Goal: Contribute content: Add original content to the website for others to see

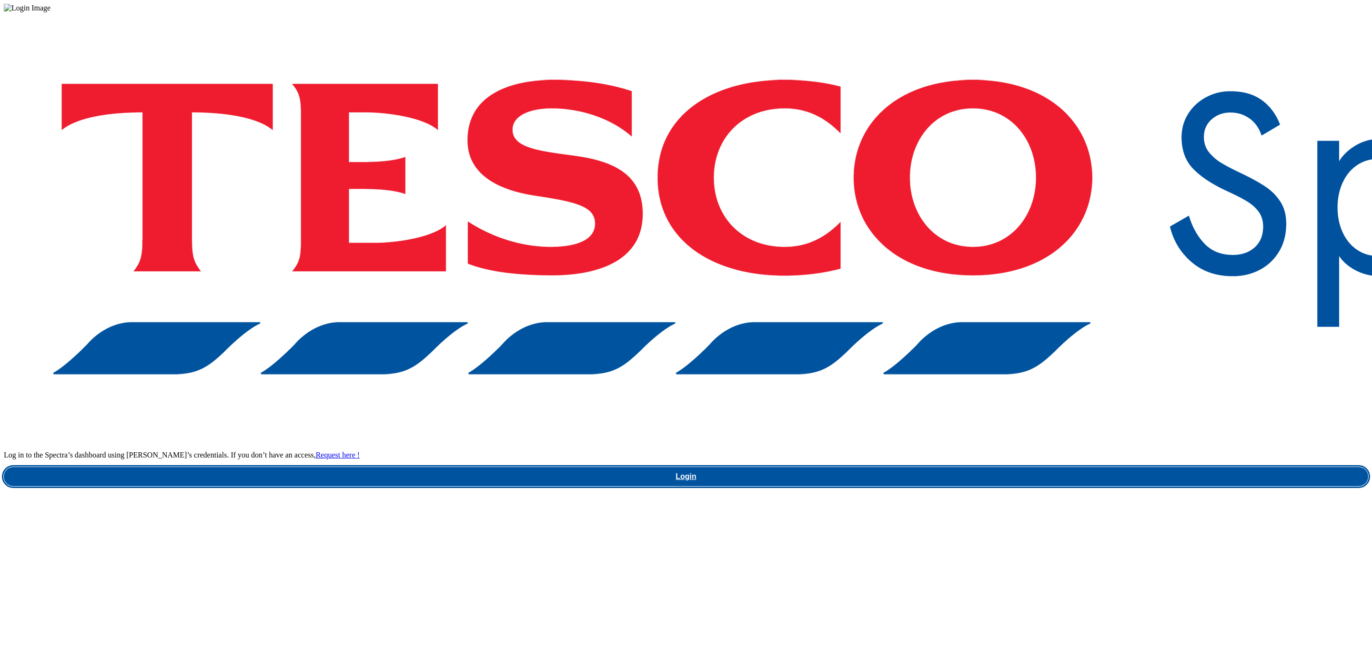
click at [1050, 467] on link "Login" at bounding box center [686, 476] width 1365 height 19
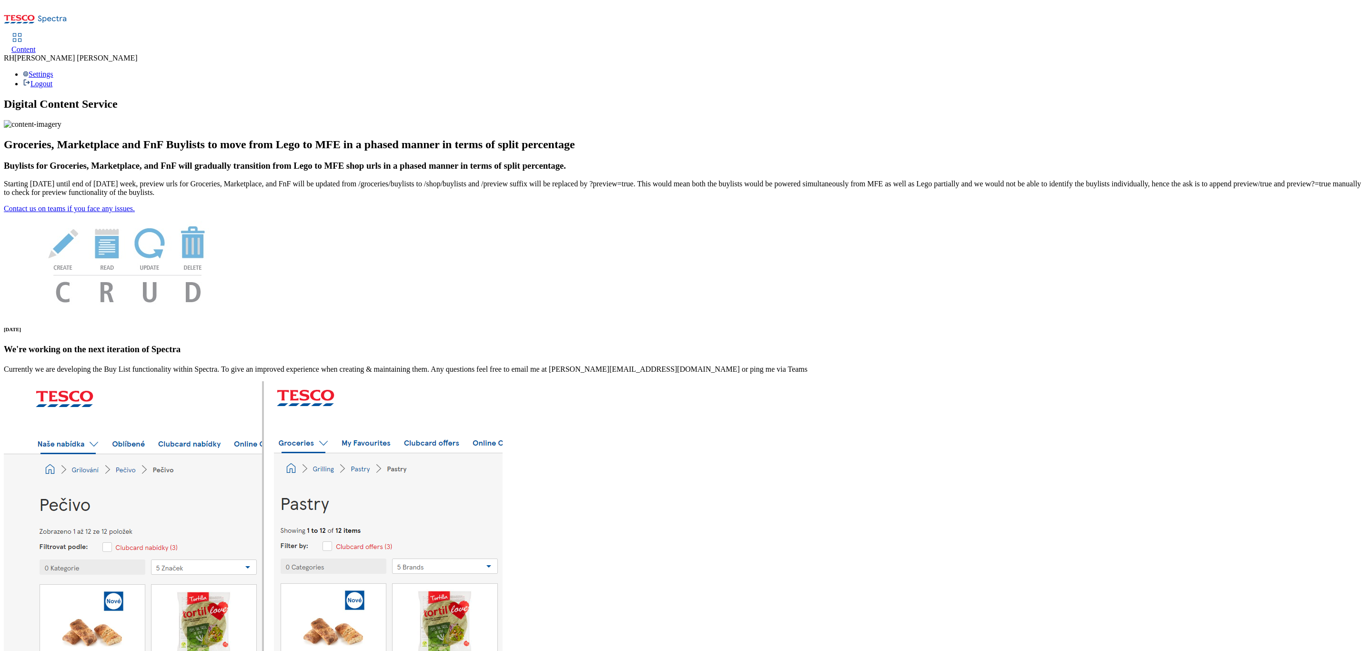
click at [36, 45] on span "Content" at bounding box center [23, 49] width 24 height 8
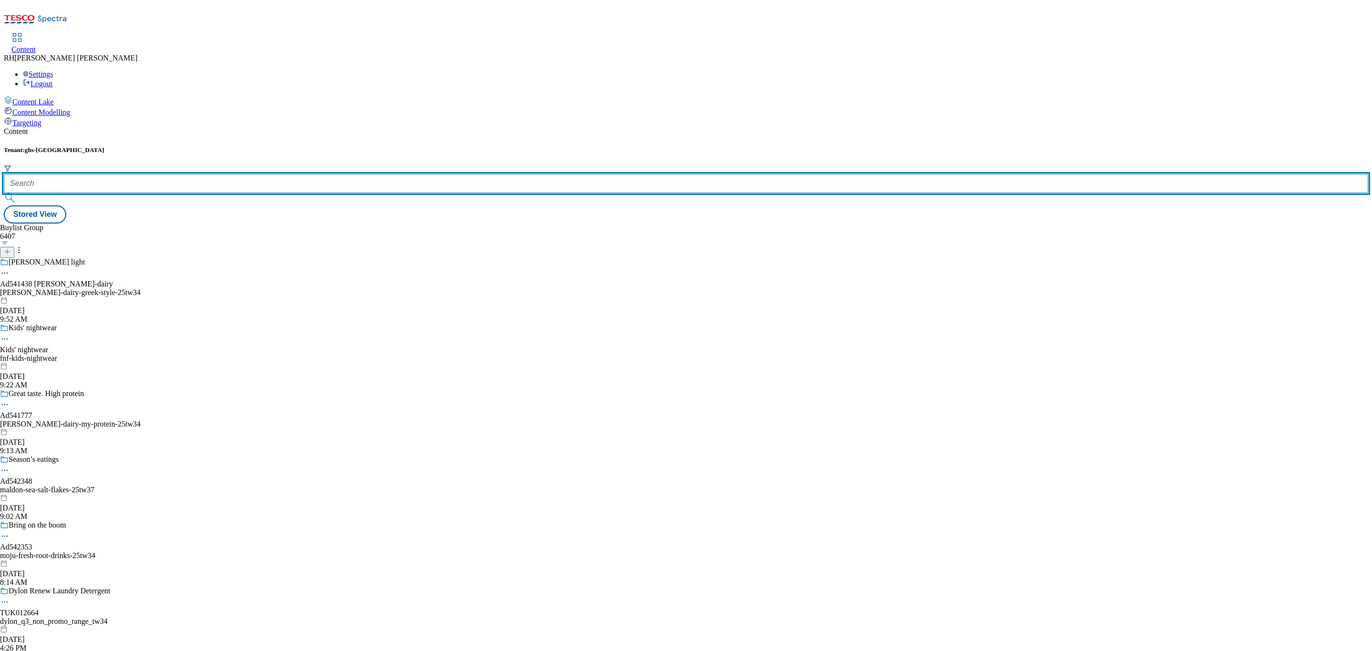
click at [209, 174] on input "text" at bounding box center [686, 183] width 1365 height 19
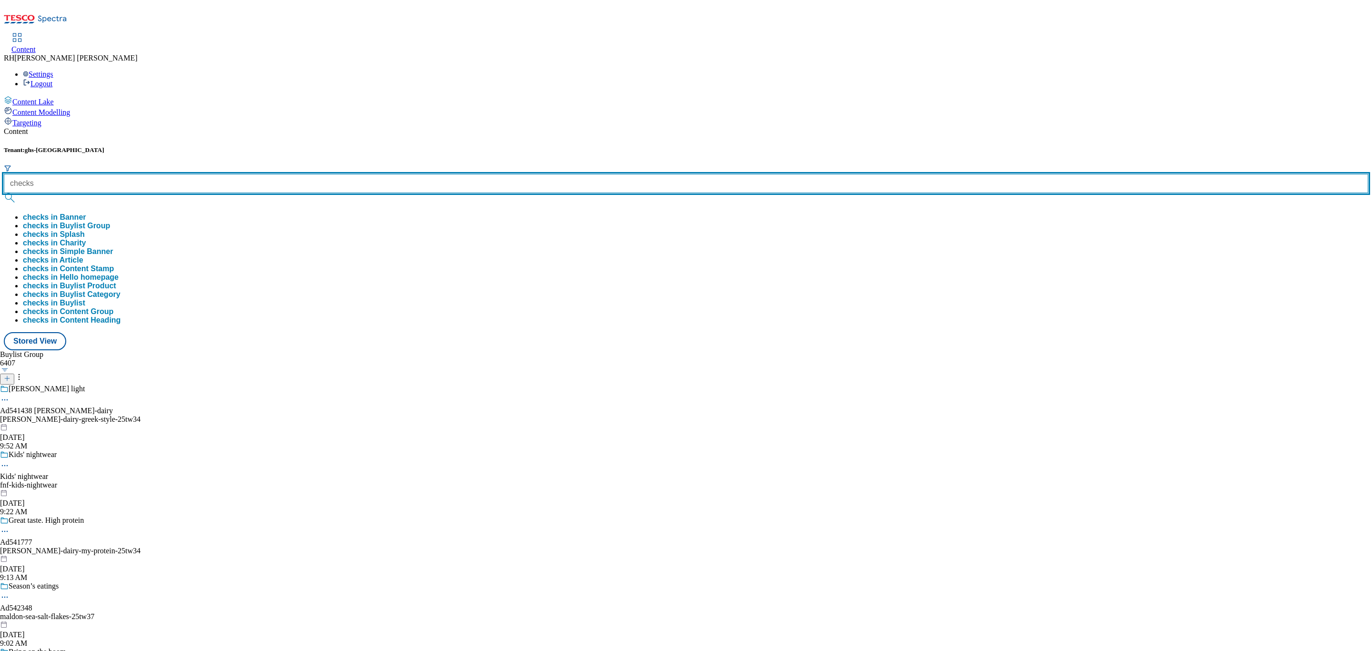
type input "checks"
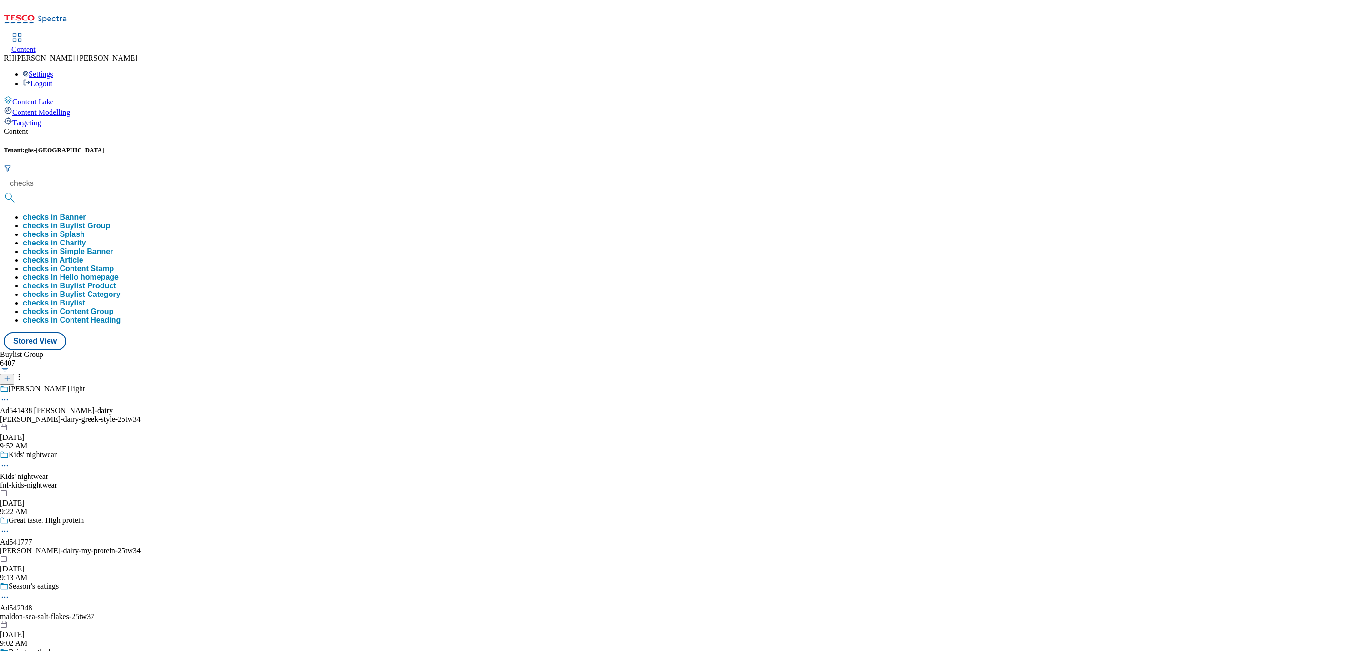
click at [110, 222] on button "checks in Buylist Group" at bounding box center [66, 226] width 87 height 9
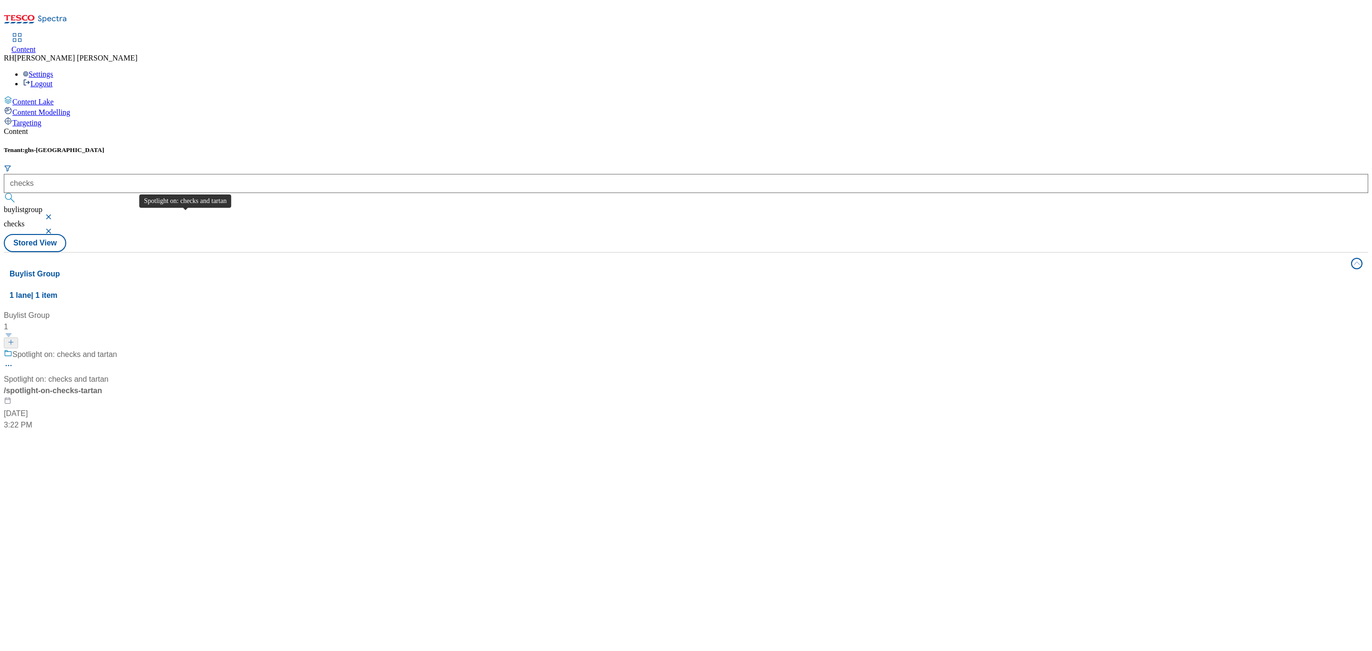
click at [109, 374] on div "Spotlight on: checks and tartan" at bounding box center [56, 379] width 105 height 11
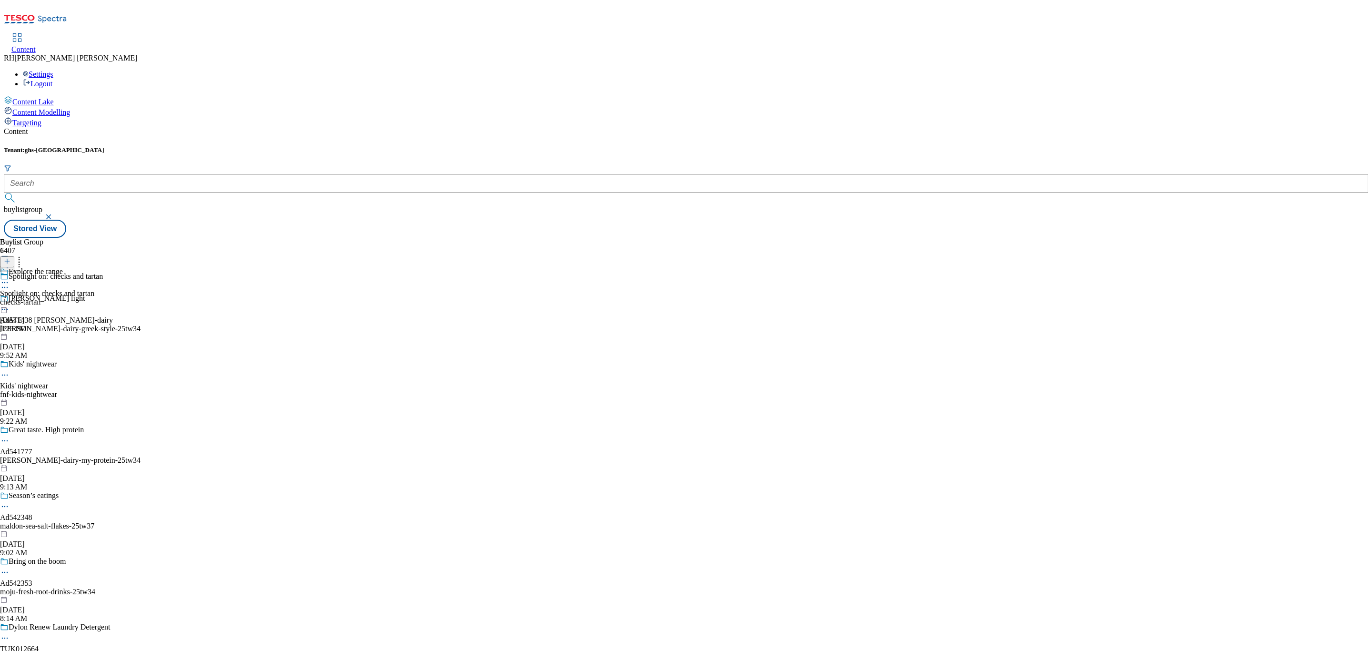
click at [94, 298] on div "checks-tartan" at bounding box center [47, 302] width 94 height 9
click at [52, 298] on div "all-products" at bounding box center [26, 302] width 52 height 9
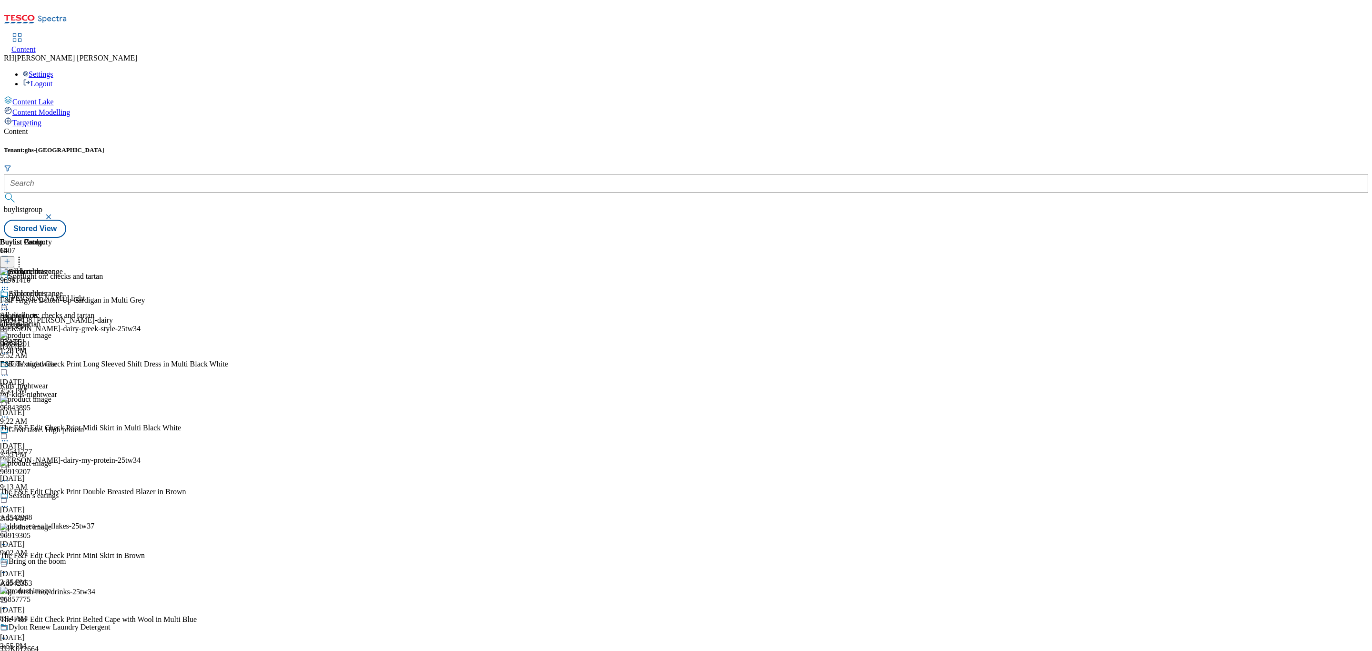
click at [10, 300] on icon at bounding box center [5, 305] width 10 height 10
click at [41, 321] on span "Edit" at bounding box center [35, 324] width 11 height 7
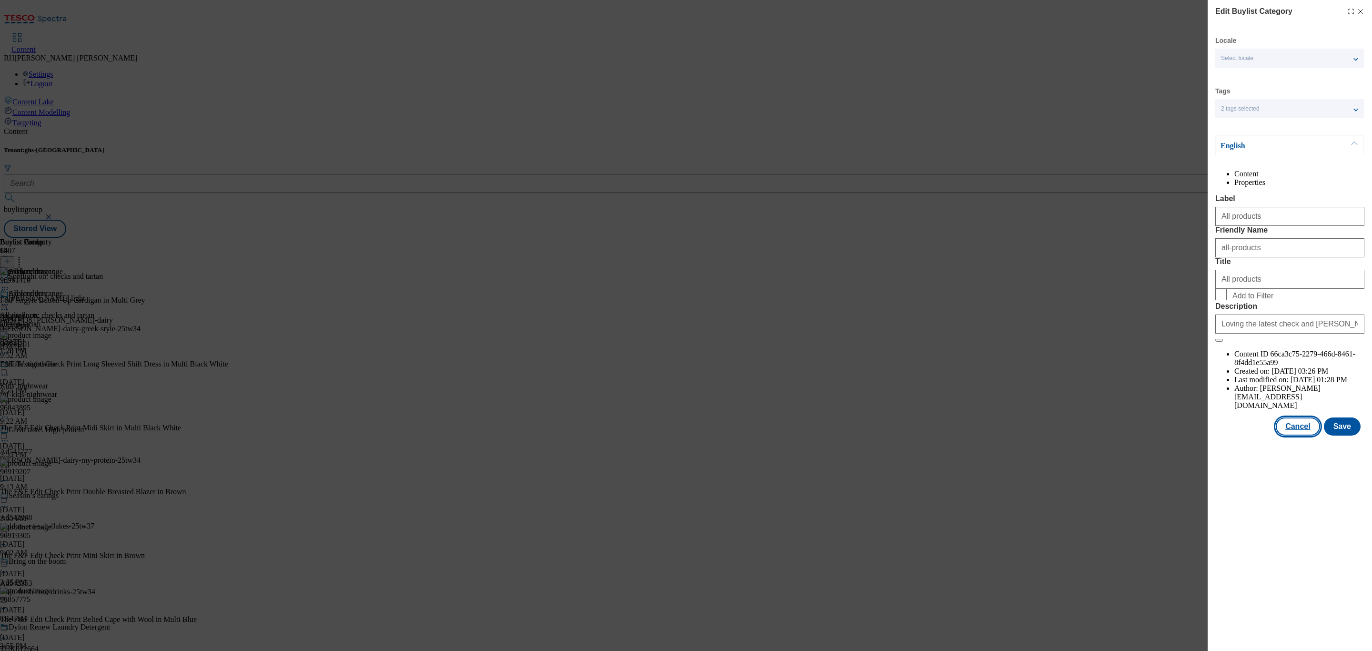
click at [1303, 436] on button "Cancel" at bounding box center [1298, 426] width 44 height 18
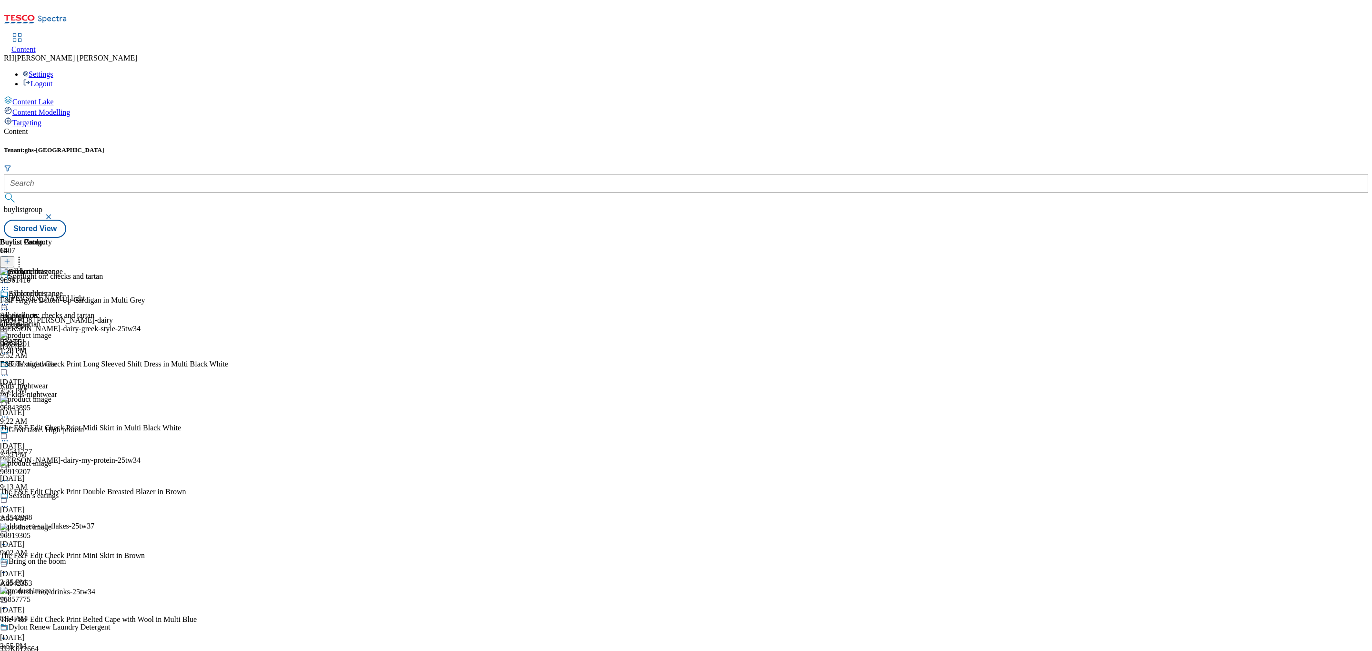
click at [10, 300] on icon at bounding box center [5, 305] width 10 height 10
click at [41, 321] on span "Edit" at bounding box center [35, 324] width 11 height 7
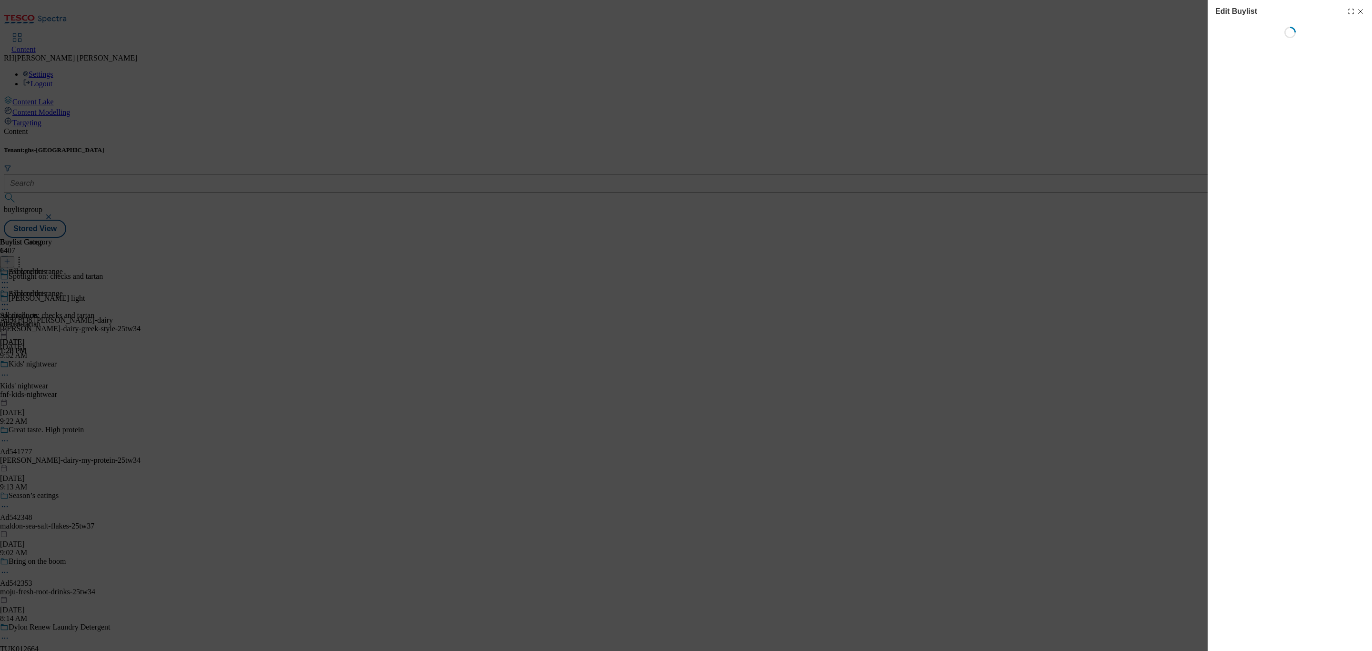
select select "seasonal"
select select "Banner"
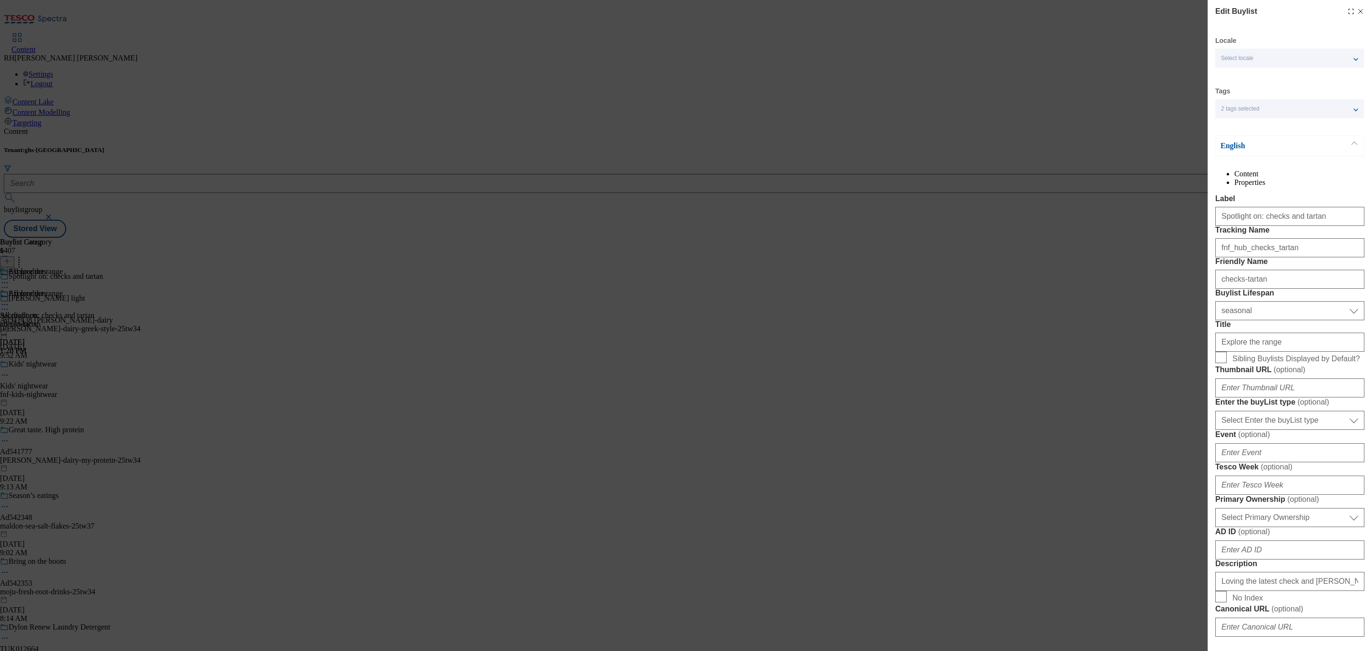
click at [567, 326] on div "Edit Buylist Locale Select locale English Welsh Tags 2 tags selected fnf market…" at bounding box center [686, 325] width 1372 height 651
click at [1298, 226] on input "Spotlight on: checks and tartan" at bounding box center [1290, 216] width 149 height 19
drag, startPoint x: 1277, startPoint y: 236, endPoint x: 1321, endPoint y: 237, distance: 44.3
click at [1321, 226] on input "Spotlight on: checks and tartan" at bounding box center [1290, 216] width 149 height 19
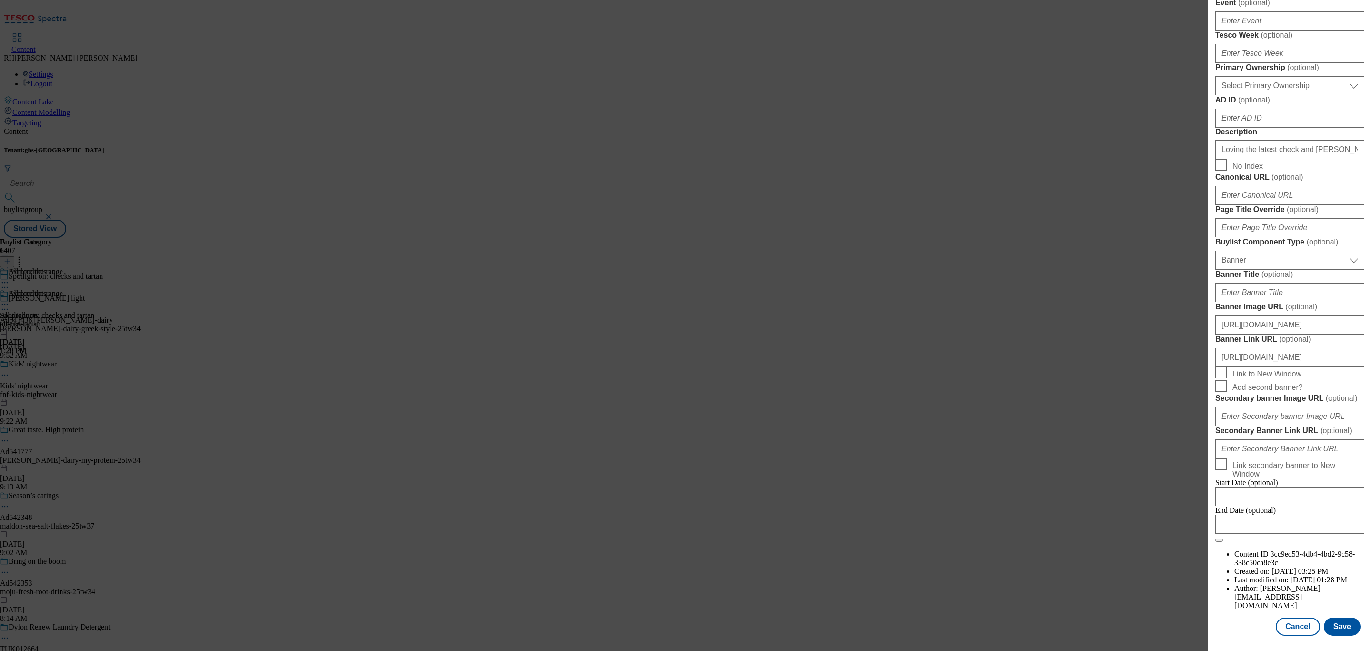
scroll to position [798, 0]
type input "Spotlight on: checks"
click at [1338, 618] on button "Save" at bounding box center [1342, 627] width 37 height 18
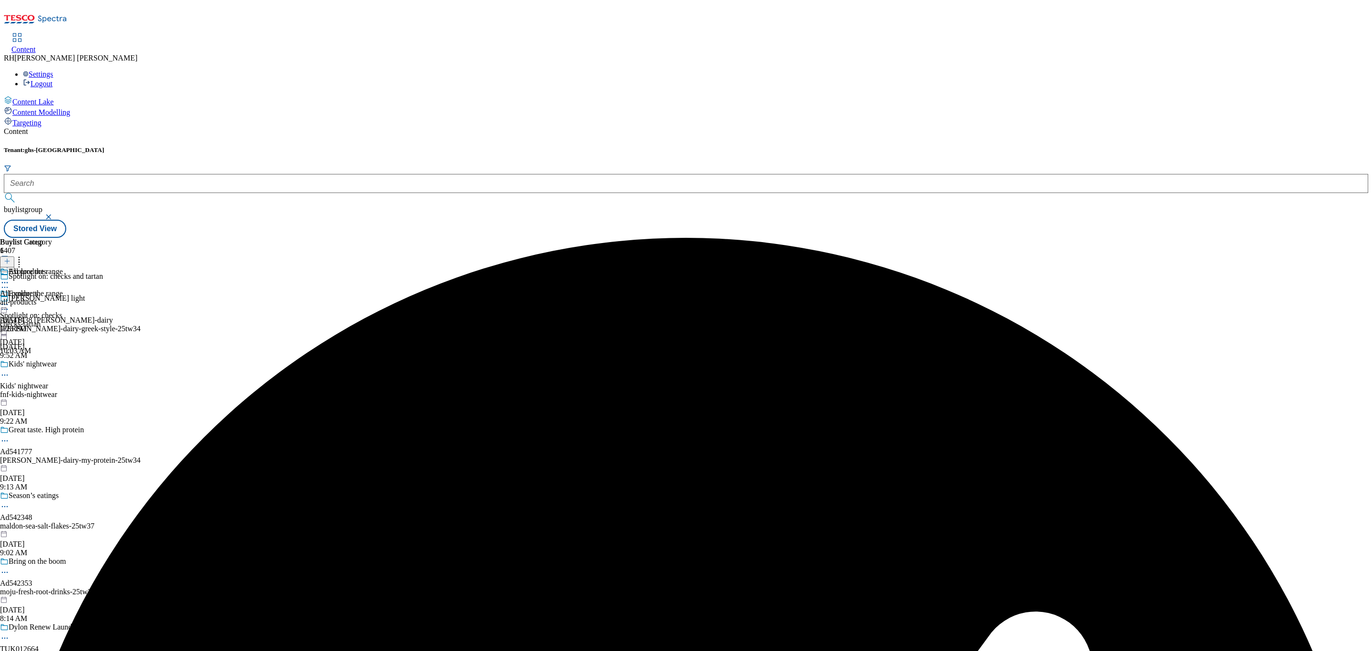
click at [10, 300] on icon at bounding box center [5, 305] width 10 height 10
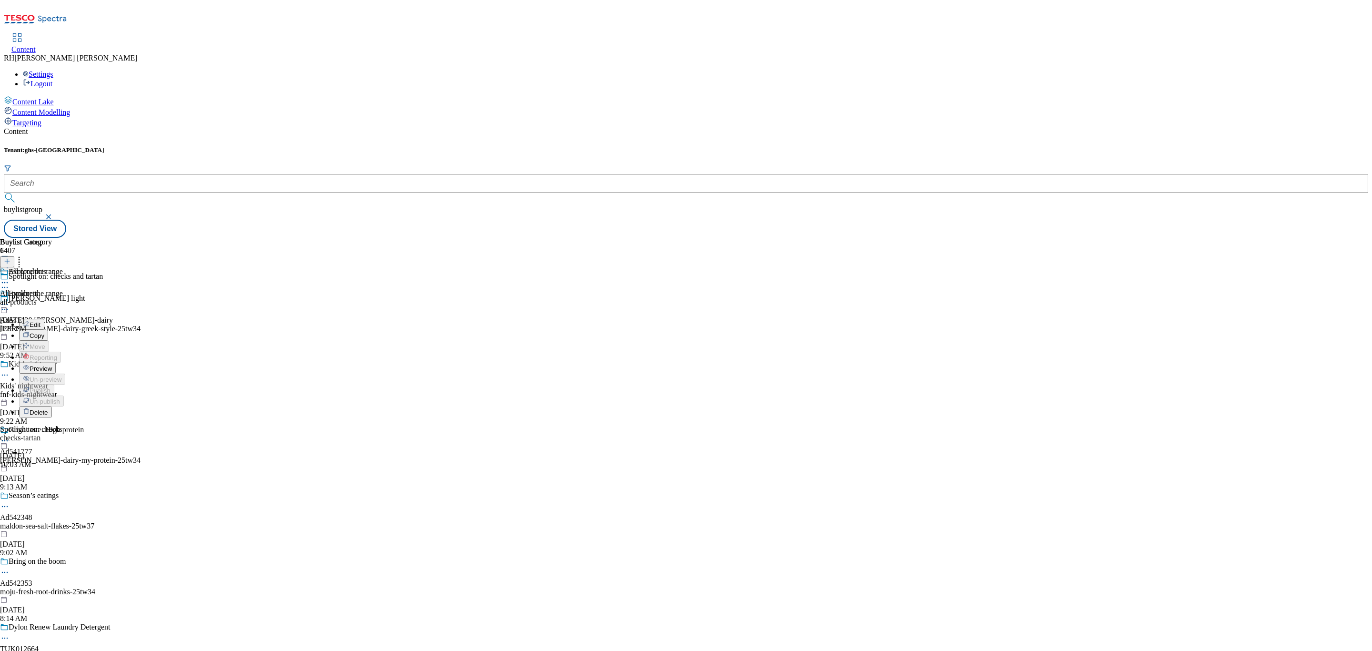
click at [52, 365] on span "Preview" at bounding box center [41, 368] width 22 height 7
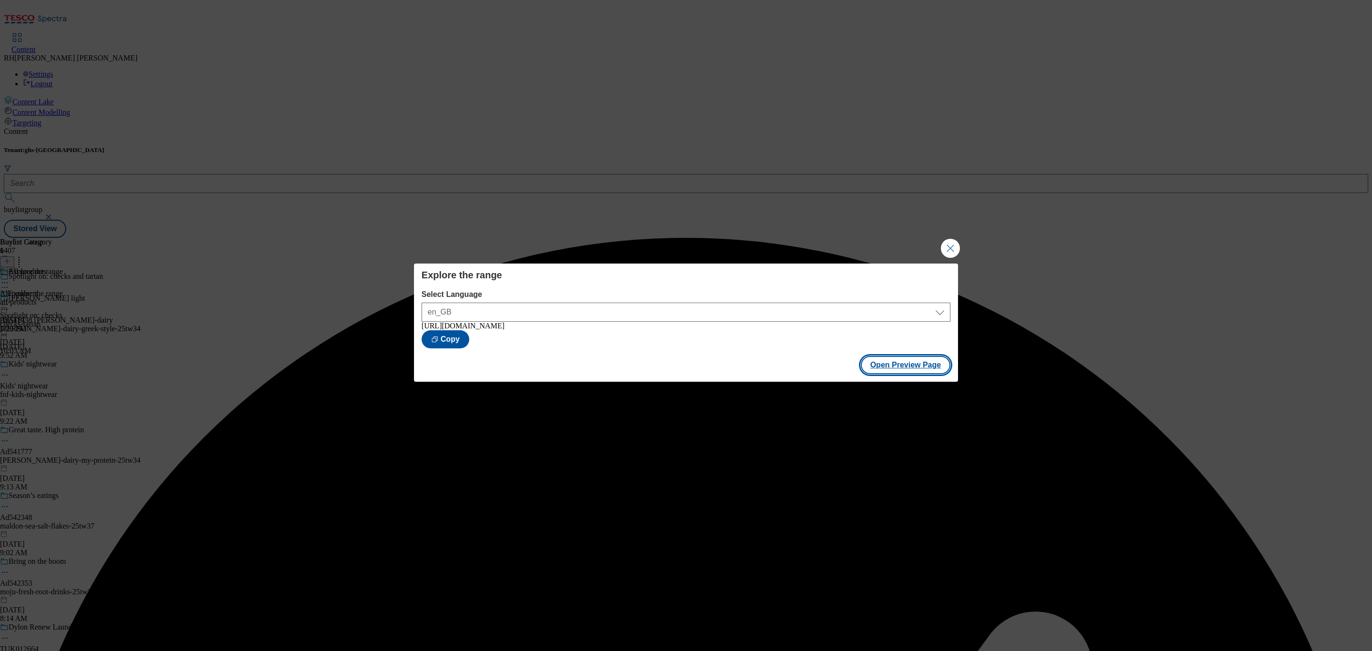
click at [906, 370] on button "Open Preview Page" at bounding box center [906, 365] width 90 height 18
click at [951, 246] on button "Close Modal" at bounding box center [950, 248] width 19 height 19
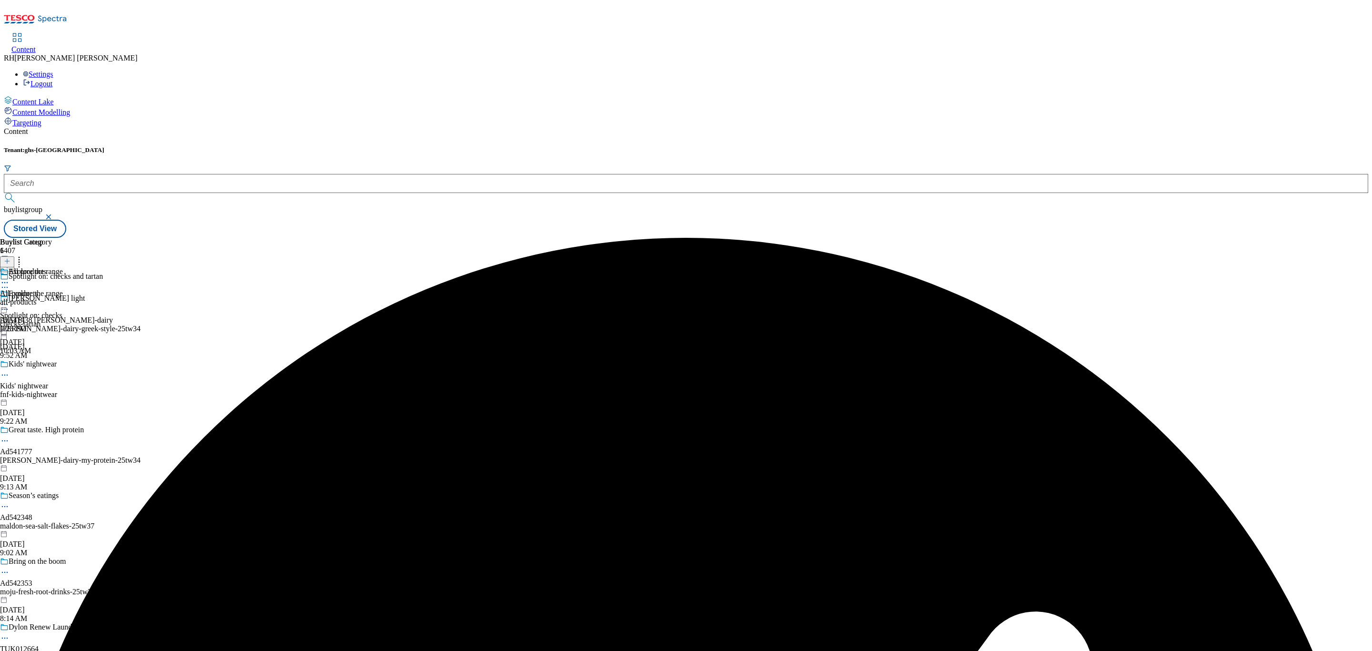
click at [63, 289] on div "Explore the range Spotlight on: checks checks-tartan Oct 1, 2025 10:03 AM" at bounding box center [31, 322] width 63 height 66
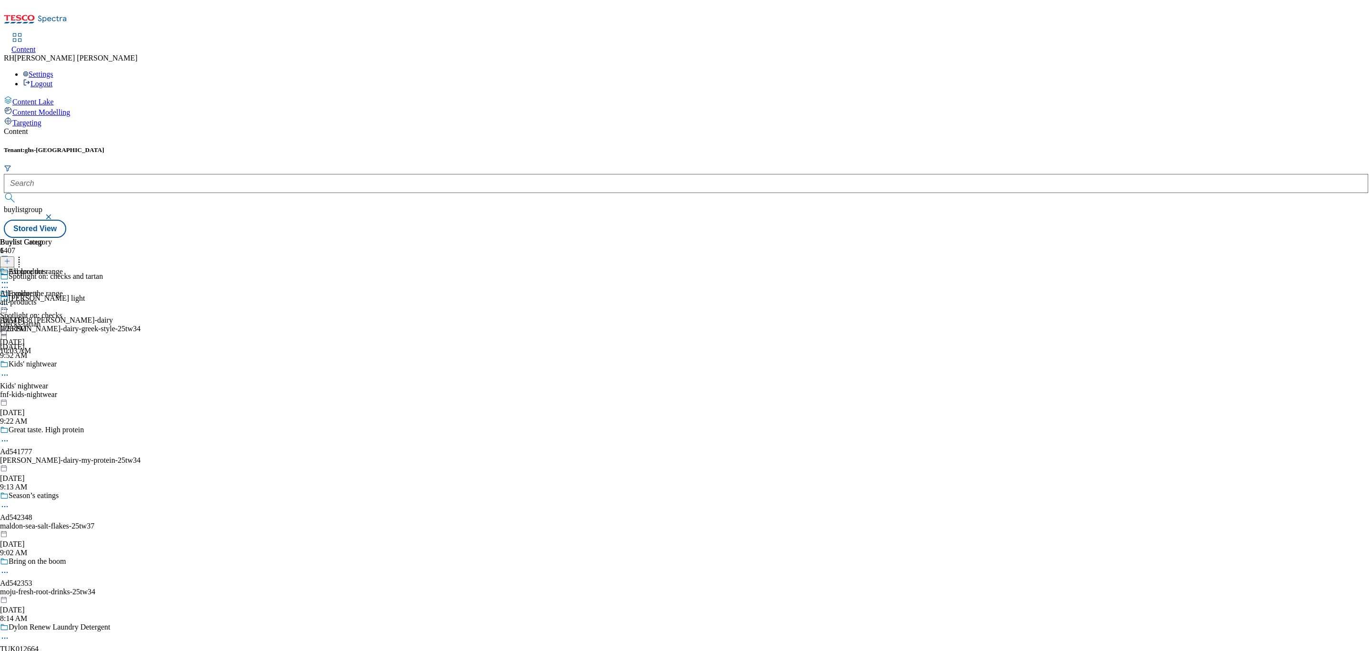
click at [10, 300] on icon at bounding box center [5, 305] width 10 height 10
click at [51, 398] on span "Publish" at bounding box center [40, 401] width 21 height 7
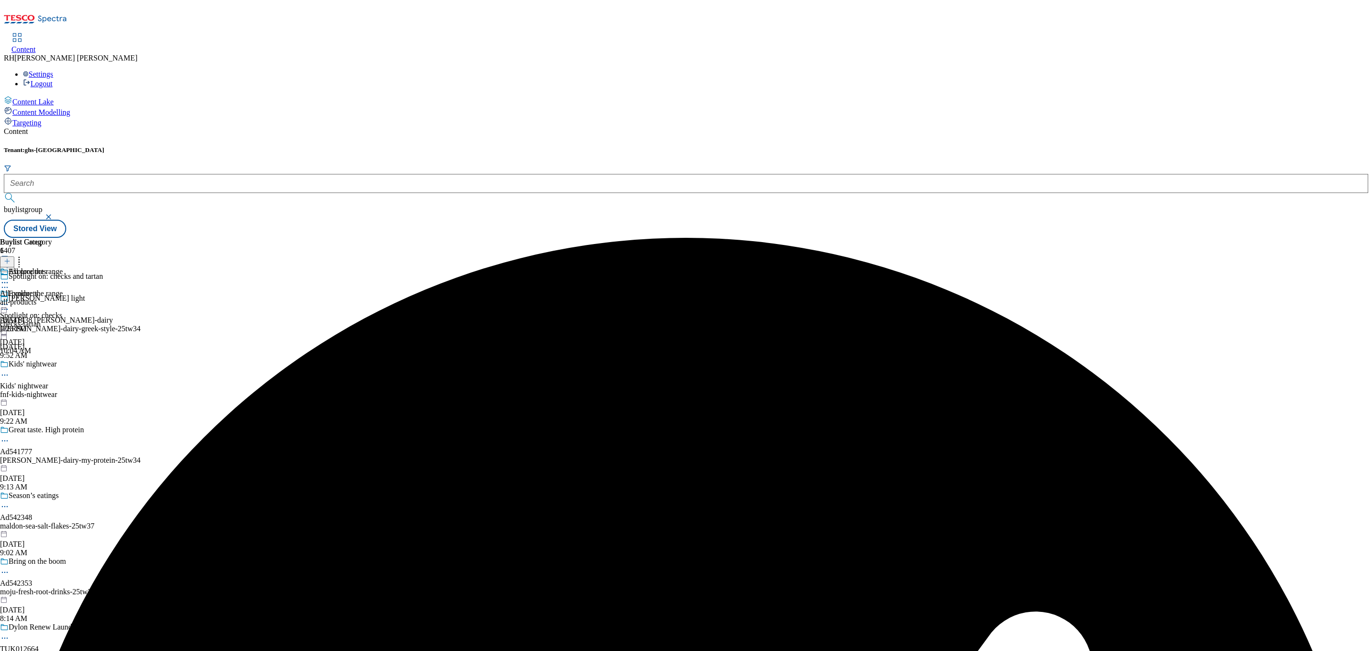
click at [10, 283] on icon at bounding box center [5, 288] width 10 height 10
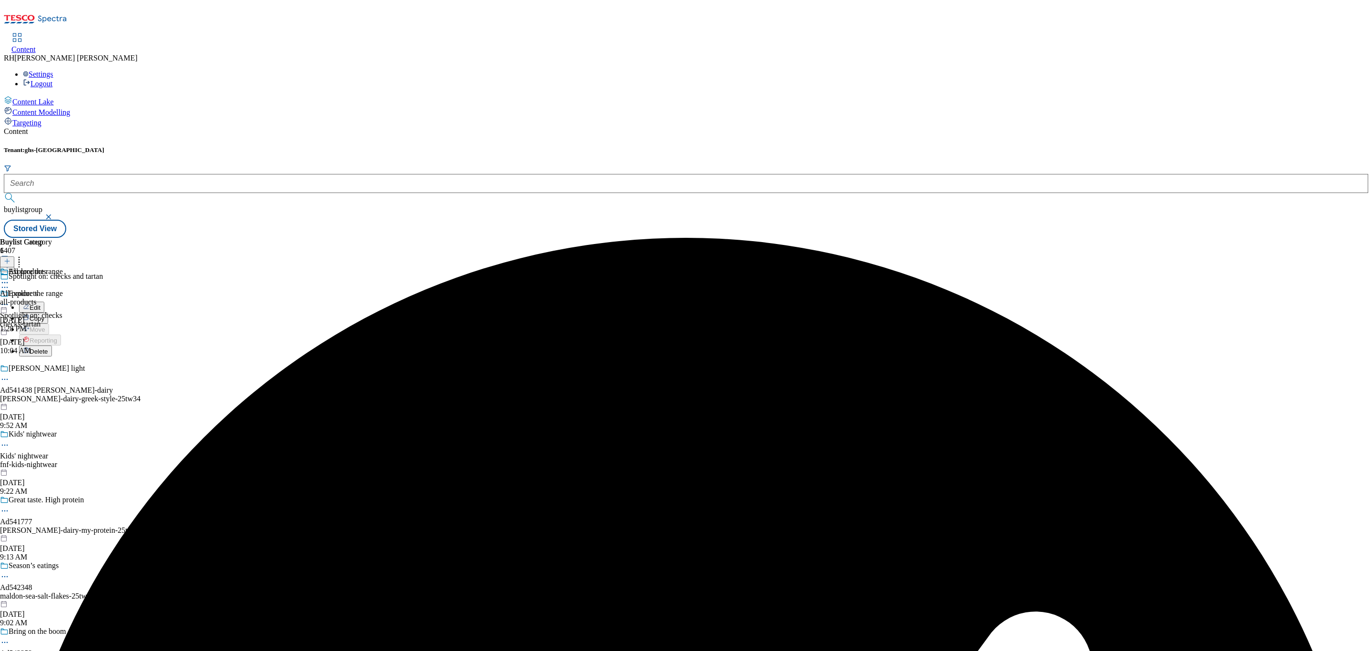
click at [41, 304] on span "Edit" at bounding box center [35, 307] width 11 height 7
select select "fandf"
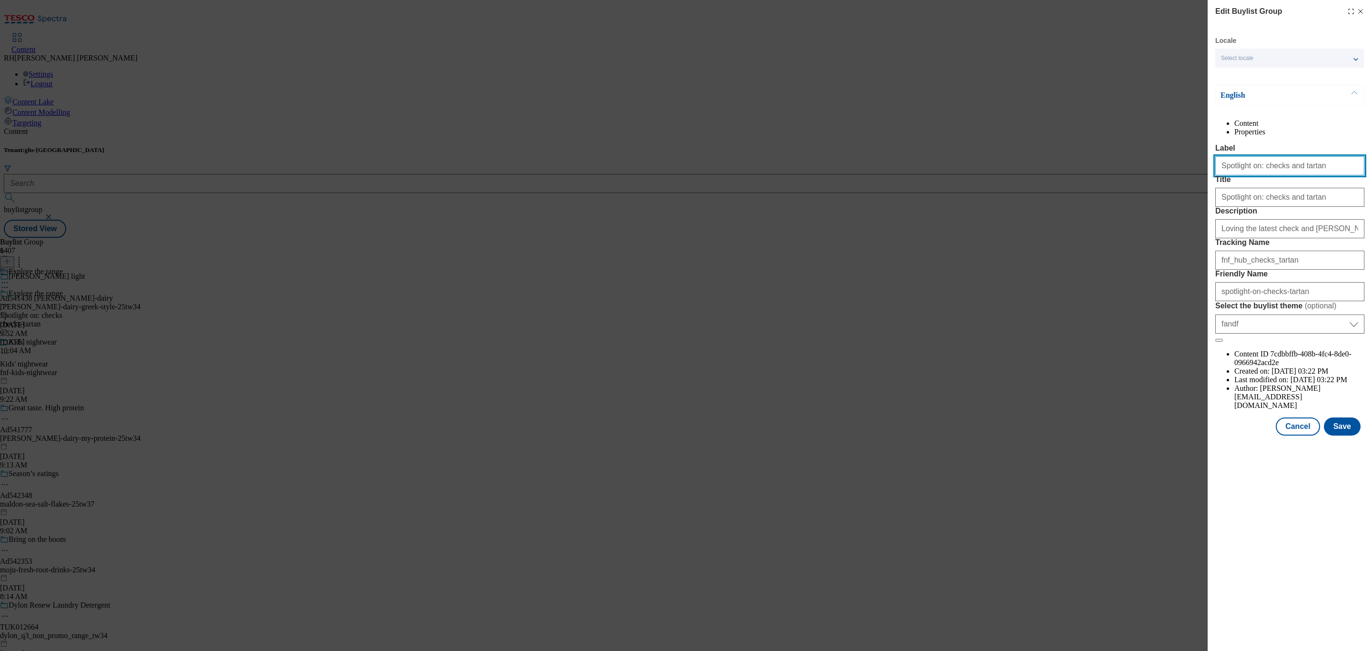
drag, startPoint x: 1277, startPoint y: 189, endPoint x: 1334, endPoint y: 188, distance: 57.7
click at [1334, 175] on input "Spotlight on: checks and tartan" at bounding box center [1290, 165] width 149 height 19
type input "Spotlight on: checks"
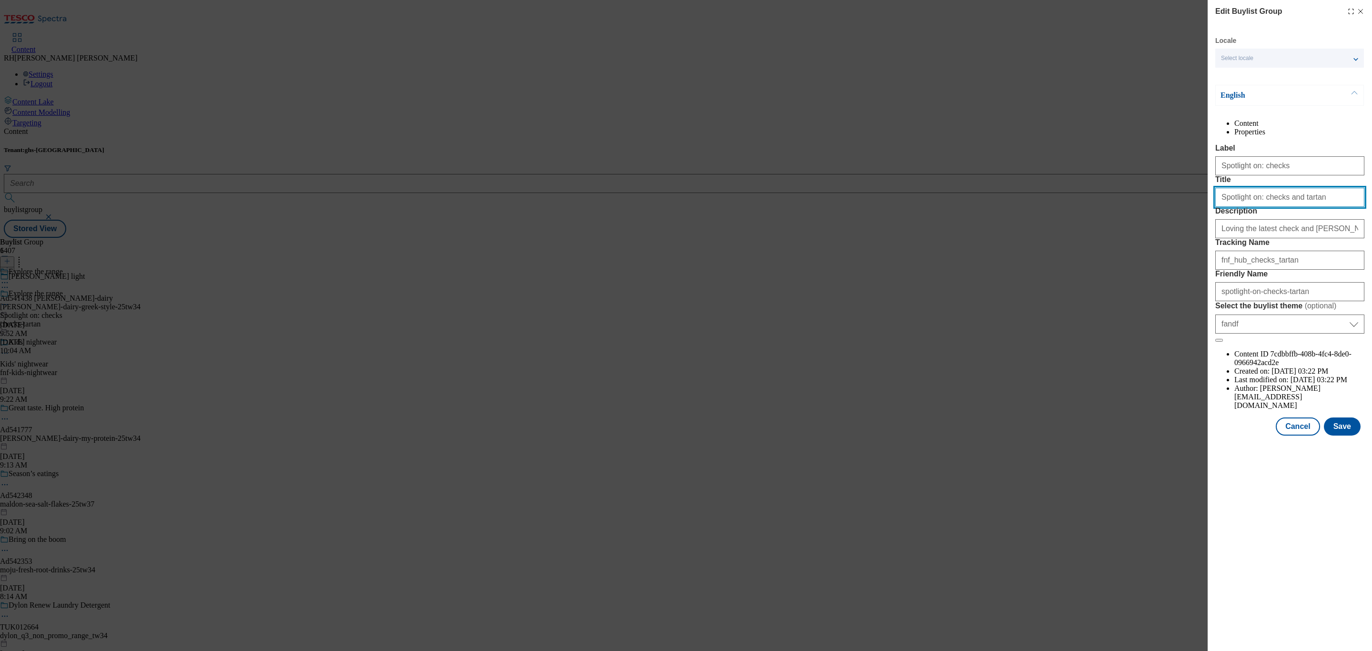
drag, startPoint x: 1277, startPoint y: 235, endPoint x: 1323, endPoint y: 235, distance: 45.7
click at [1323, 207] on input "Spotlight on: checks and tartan" at bounding box center [1290, 197] width 149 height 19
type input "Spotlight on: checks"
click at [1347, 436] on button "Save" at bounding box center [1342, 426] width 37 height 18
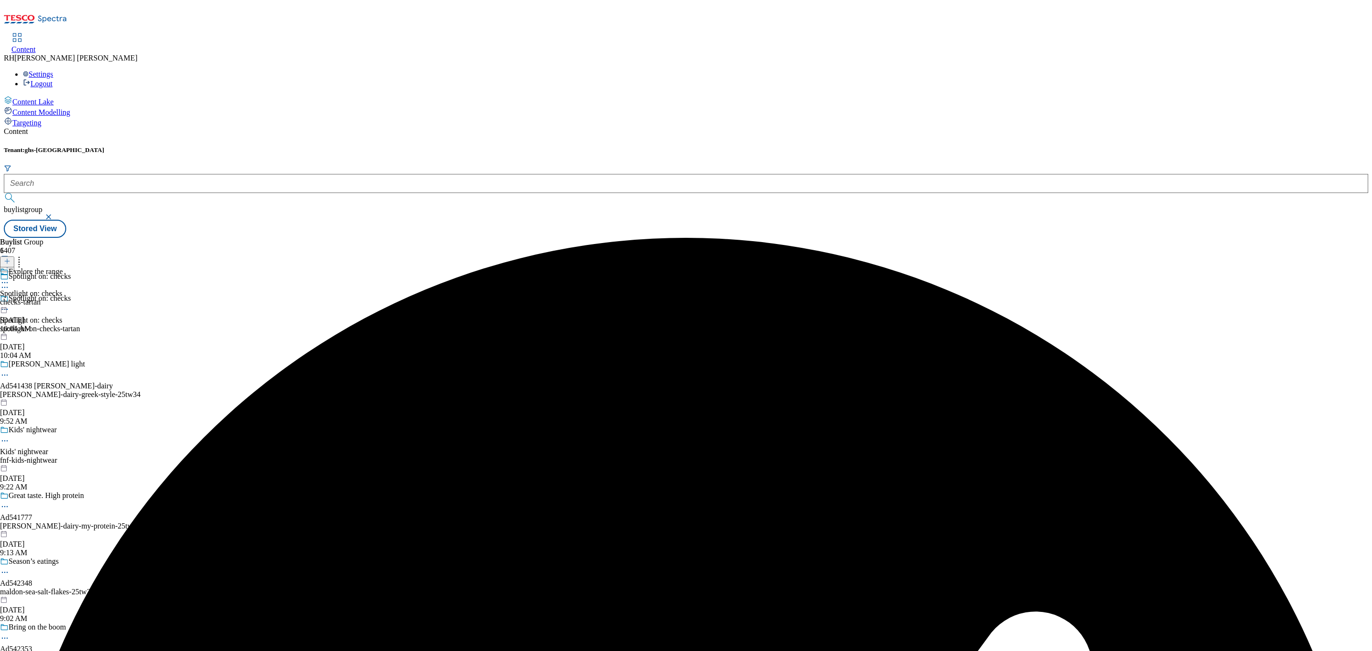
click at [10, 304] on icon at bounding box center [5, 309] width 10 height 10
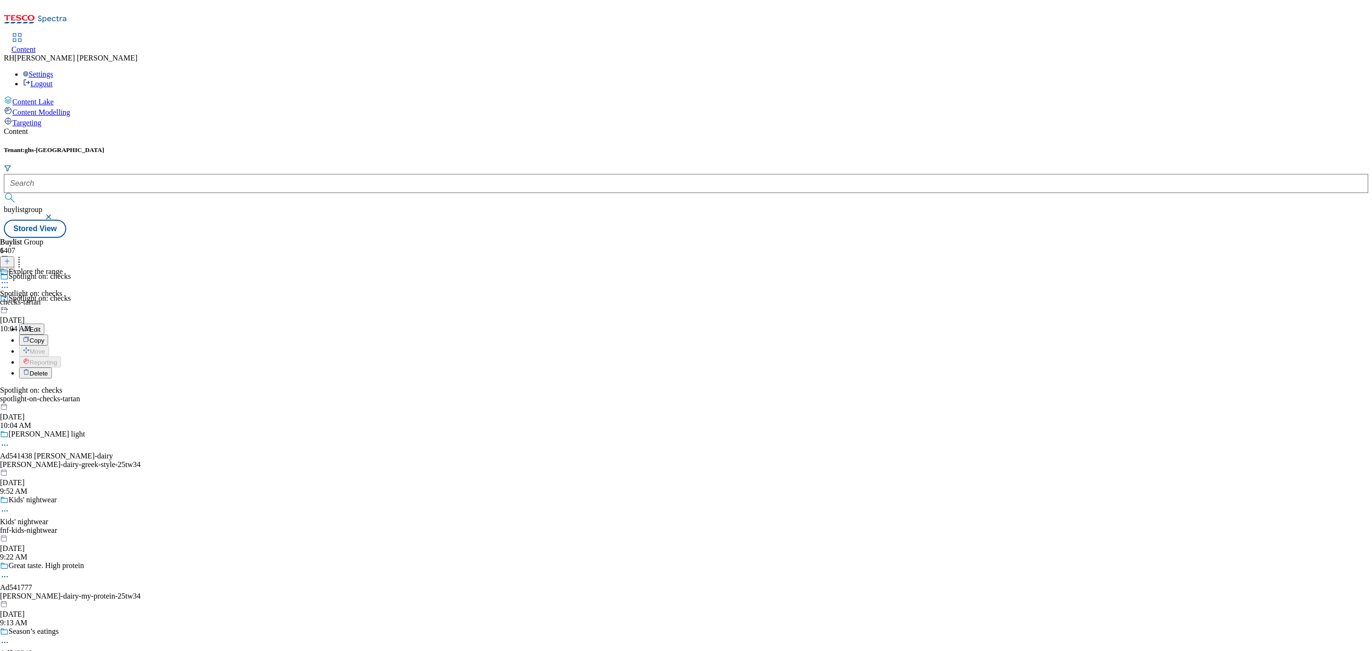
click at [485, 238] on div "Buylist Group 6407 Spotlight on: checks Spotlight on: checks Edit Copy Move Rep…" at bounding box center [686, 238] width 1365 height 0
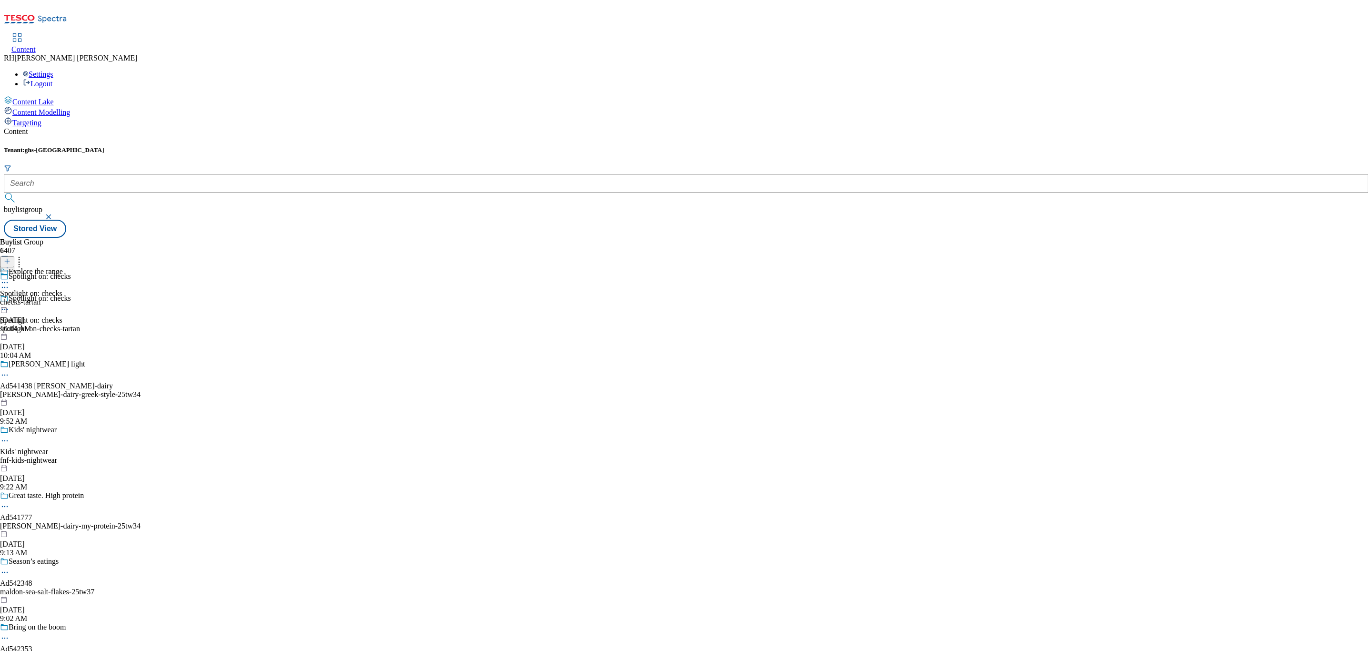
click at [10, 304] on icon at bounding box center [5, 309] width 10 height 10
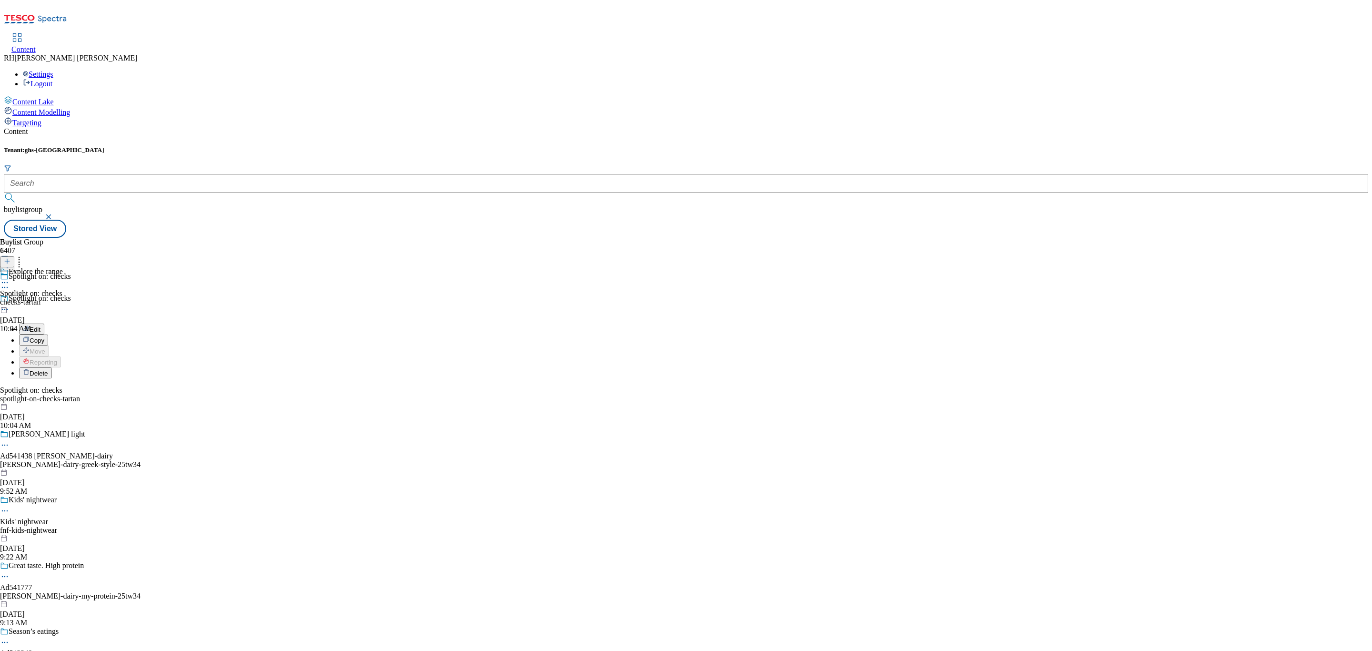
click at [10, 278] on icon at bounding box center [5, 283] width 10 height 10
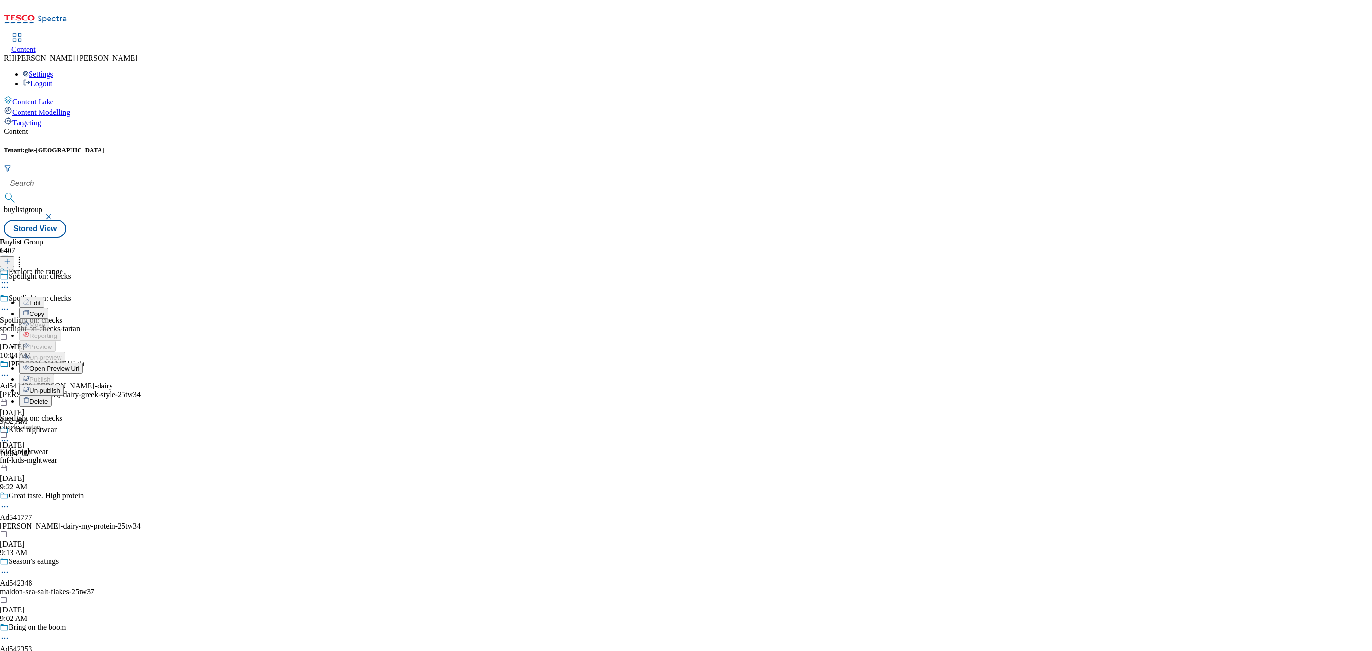
click at [41, 299] on span "Edit" at bounding box center [35, 302] width 11 height 7
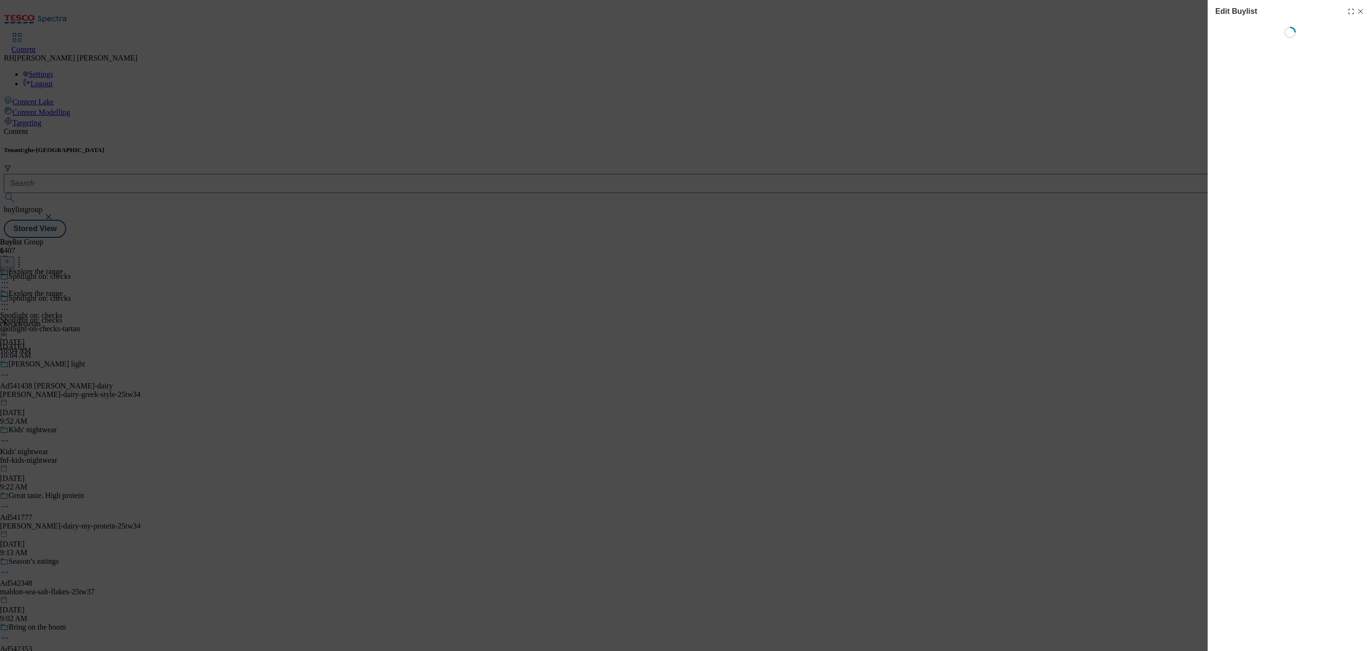
select select "seasonal"
select select "Banner"
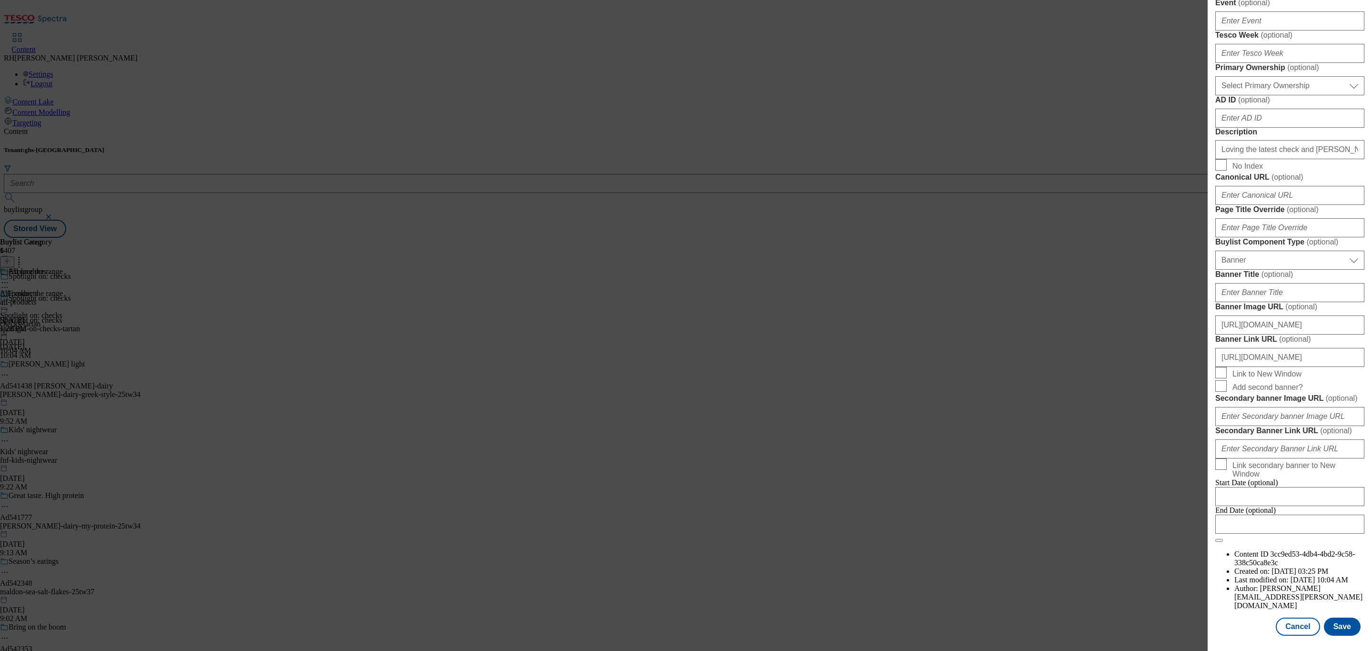
scroll to position [798, 0]
click at [1338, 618] on button "Save" at bounding box center [1342, 627] width 37 height 18
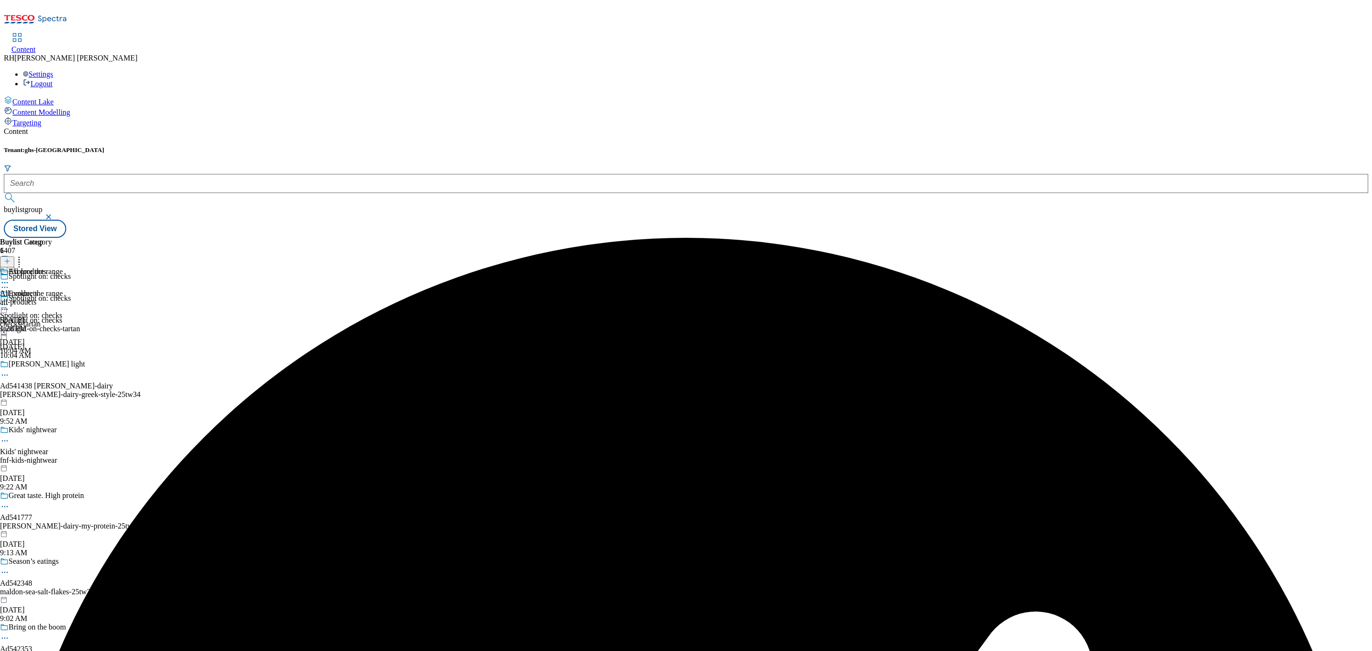
click at [10, 300] on icon at bounding box center [5, 305] width 10 height 10
click at [52, 365] on span "Preview" at bounding box center [41, 368] width 22 height 7
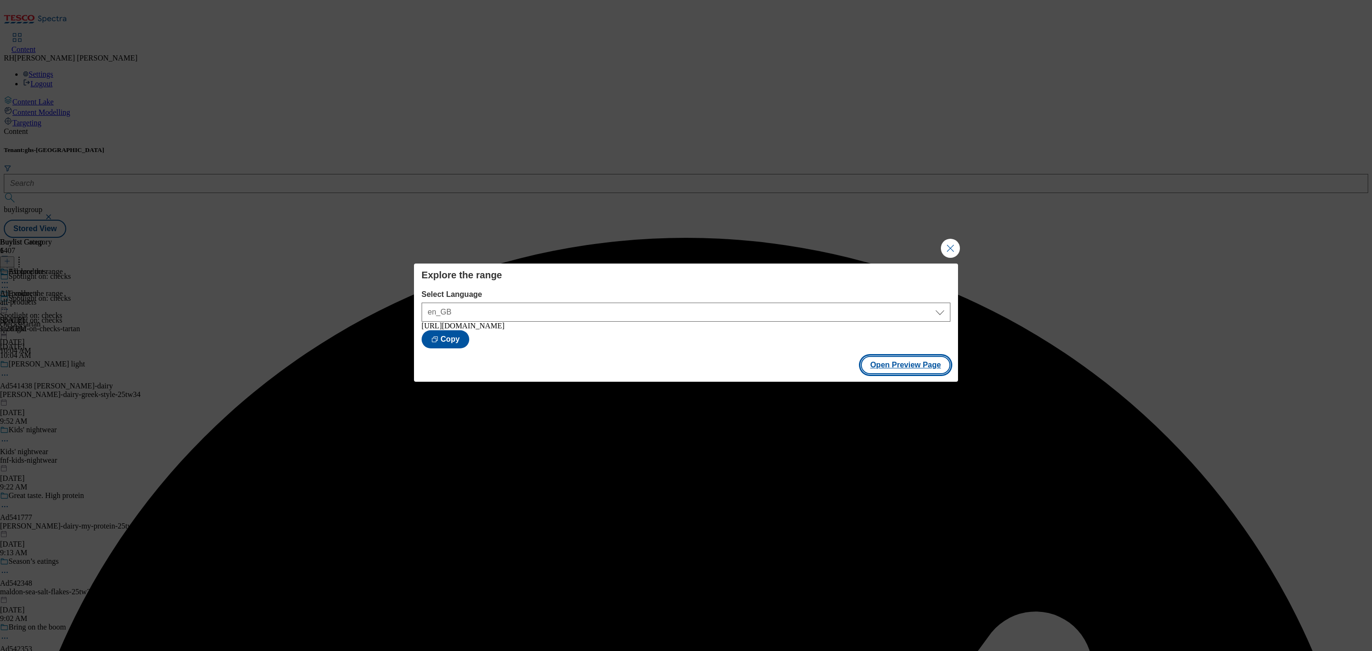
click at [912, 369] on button "Open Preview Page" at bounding box center [906, 365] width 90 height 18
click at [947, 242] on button "Close Modal" at bounding box center [950, 248] width 19 height 19
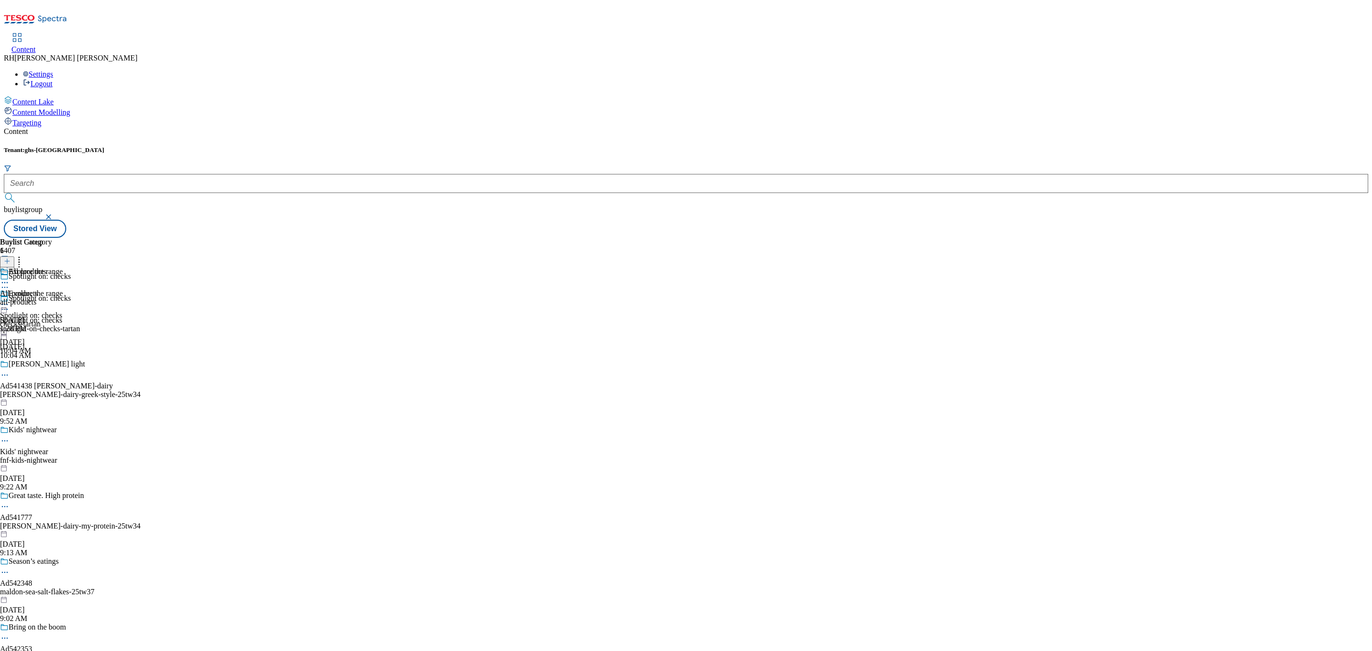
click at [10, 300] on icon at bounding box center [5, 305] width 10 height 10
click at [51, 398] on span "Publish" at bounding box center [40, 401] width 21 height 7
click at [3, 304] on circle at bounding box center [2, 304] width 1 height 1
click at [79, 387] on span "Open Preview Url" at bounding box center [55, 390] width 50 height 7
